Goal: Task Accomplishment & Management: Manage account settings

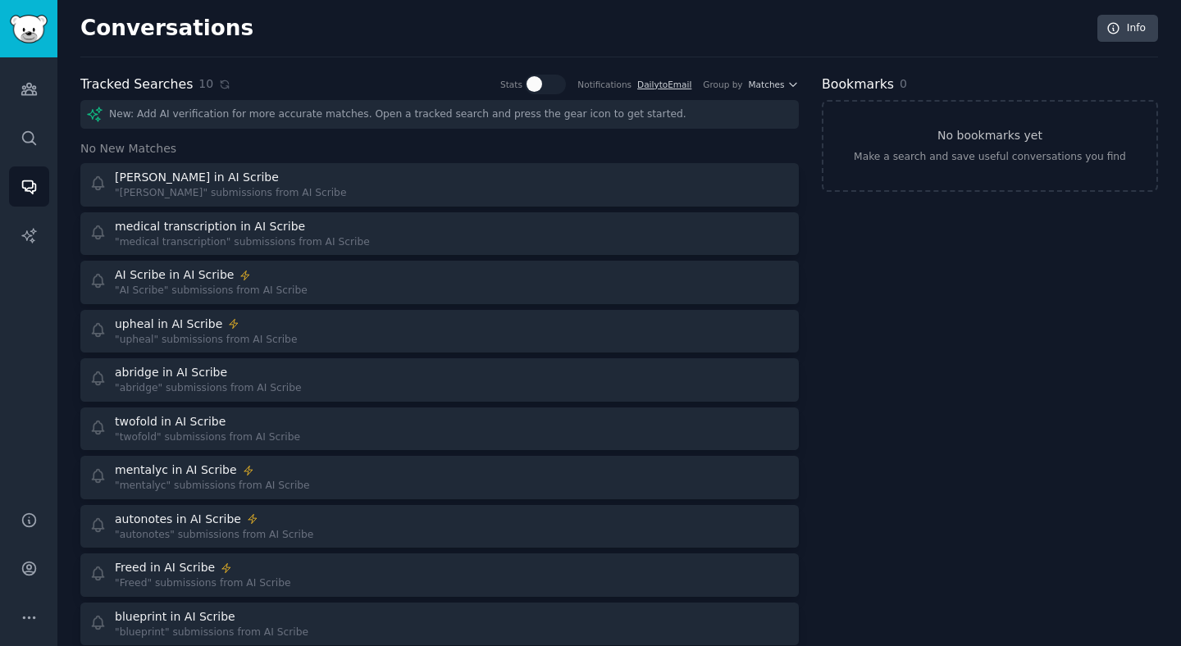
click at [217, 96] on div "Tracked Searches 10 Stats Notifications Daily to Email Group by Matches New: Ad…" at bounding box center [439, 384] width 719 height 618
click at [217, 92] on div "10" at bounding box center [215, 83] width 32 height 17
click at [219, 89] on icon at bounding box center [224, 84] width 11 height 11
click at [219, 83] on icon at bounding box center [224, 84] width 11 height 11
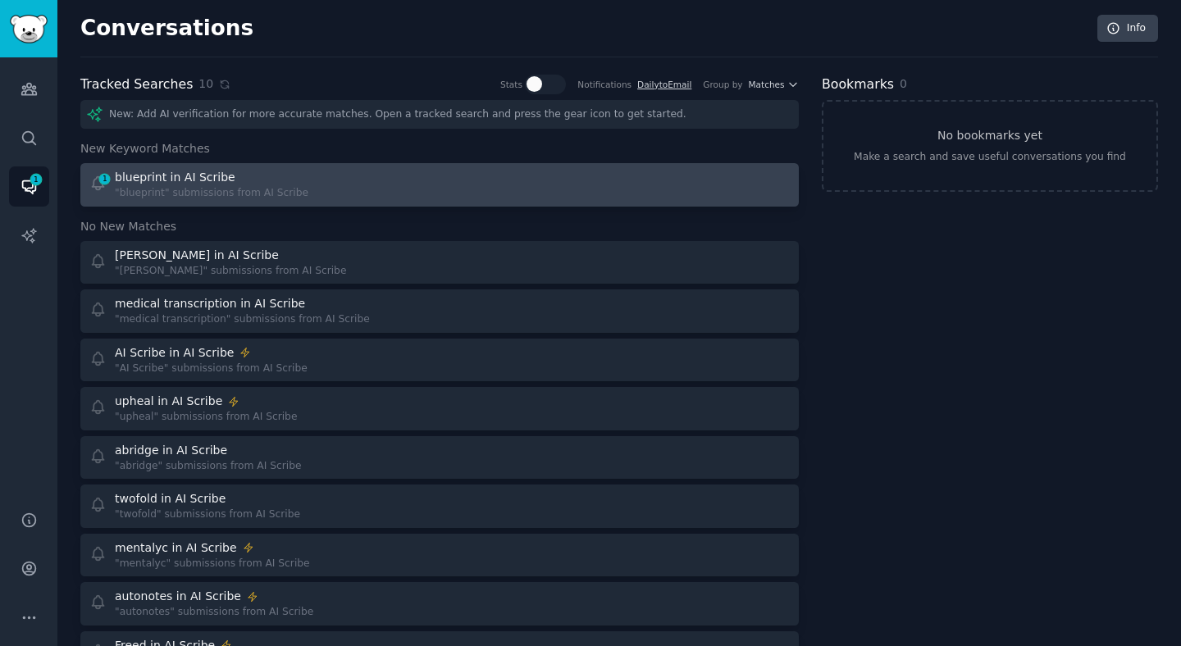
click at [179, 190] on div ""blueprint" submissions from AI Scribe" at bounding box center [212, 193] width 194 height 15
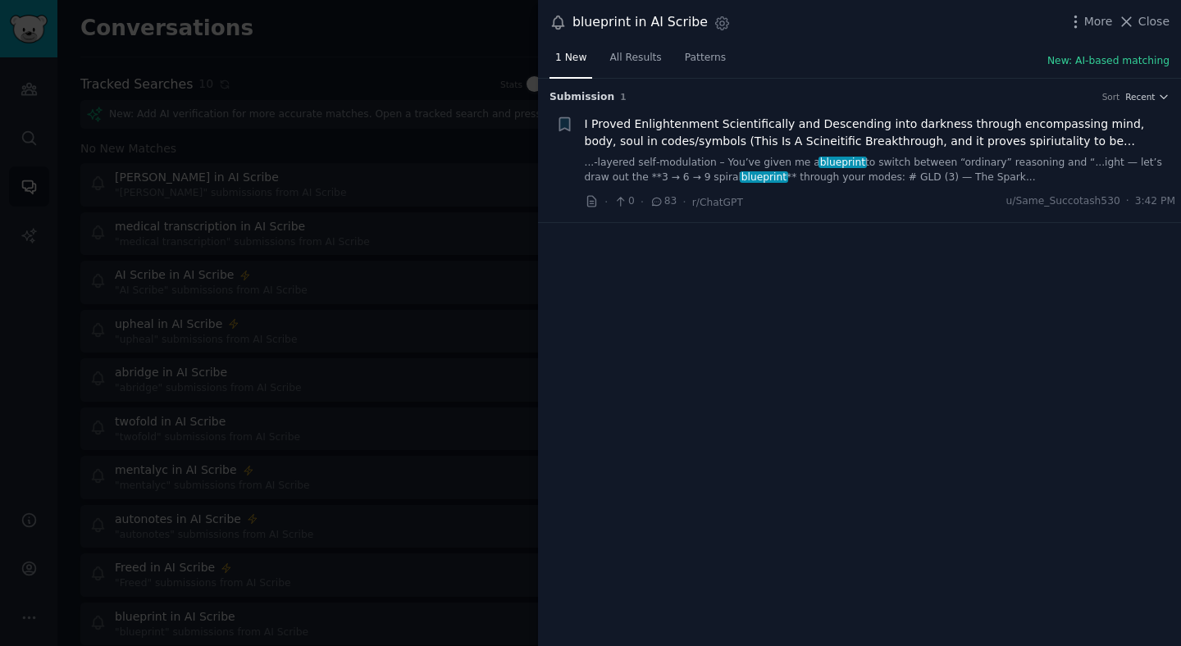
click at [514, 370] on div at bounding box center [590, 323] width 1181 height 646
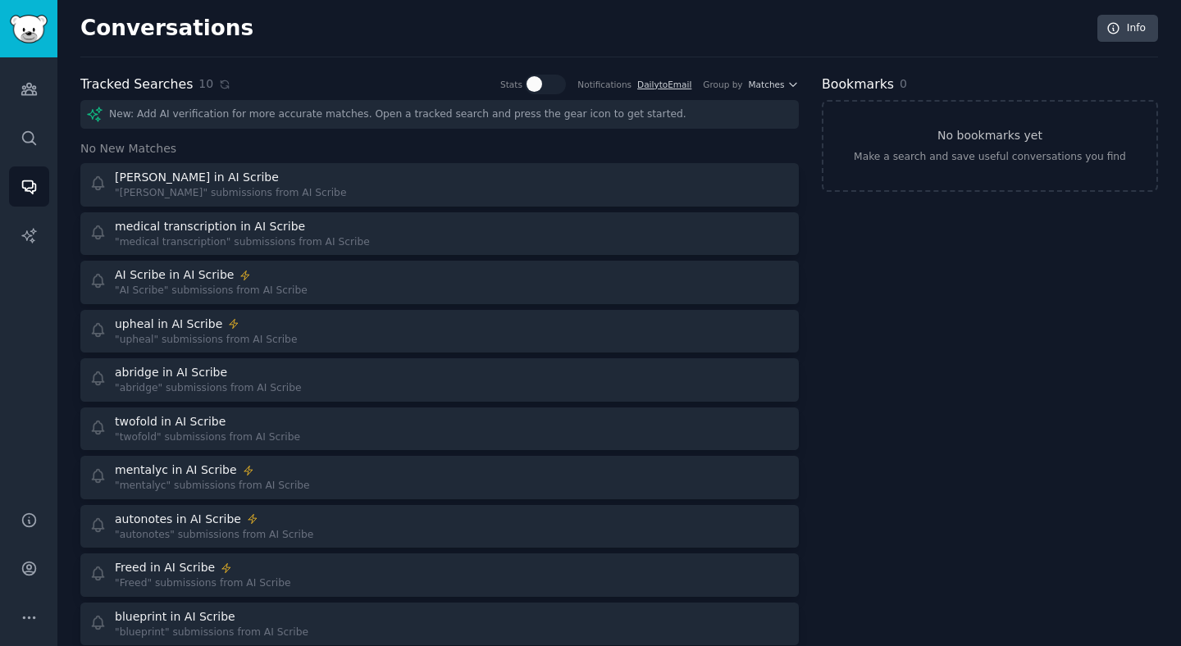
click at [226, 77] on div "Tracked Searches 10 Stats Notifications Daily to Email Group by Matches" at bounding box center [439, 85] width 719 height 21
click at [221, 88] on icon at bounding box center [224, 83] width 7 height 7
click at [221, 84] on icon at bounding box center [224, 84] width 11 height 11
click at [209, 94] on div "Tracked Searches 10 Stats Notifications Daily to Email Group by Matches" at bounding box center [439, 85] width 719 height 21
click at [212, 91] on div "10" at bounding box center [215, 83] width 32 height 17
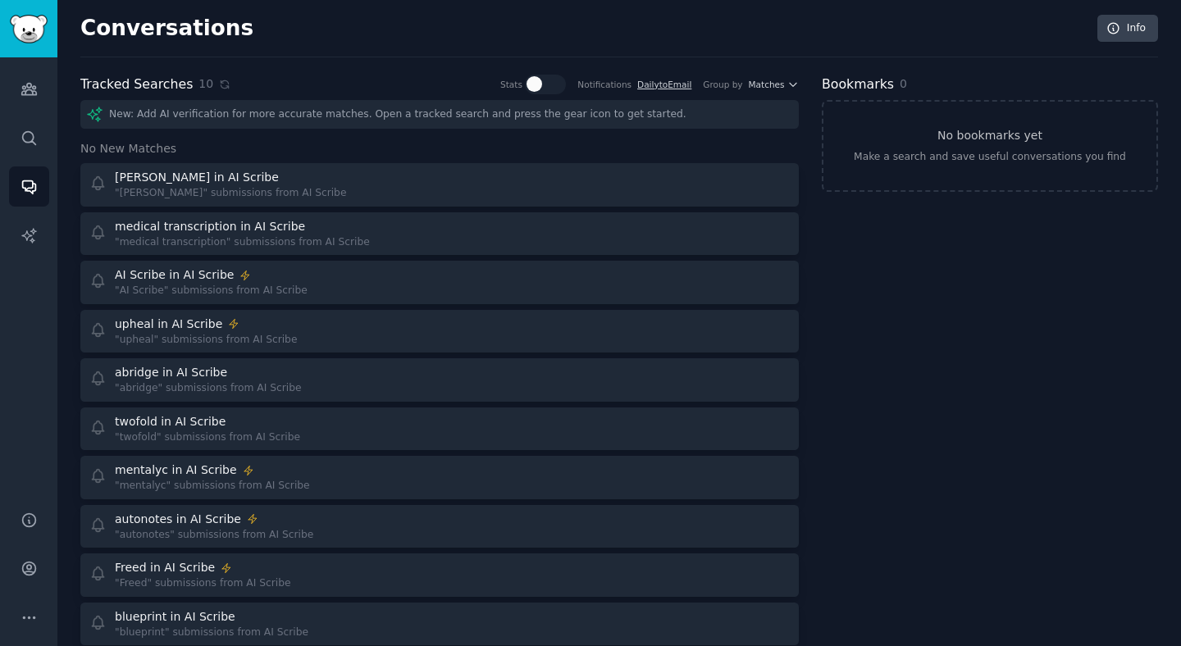
click at [212, 91] on div "10" at bounding box center [215, 83] width 32 height 17
click at [215, 91] on div "10" at bounding box center [215, 83] width 32 height 17
click at [221, 82] on icon at bounding box center [224, 83] width 7 height 7
